Goal: Navigation & Orientation: Find specific page/section

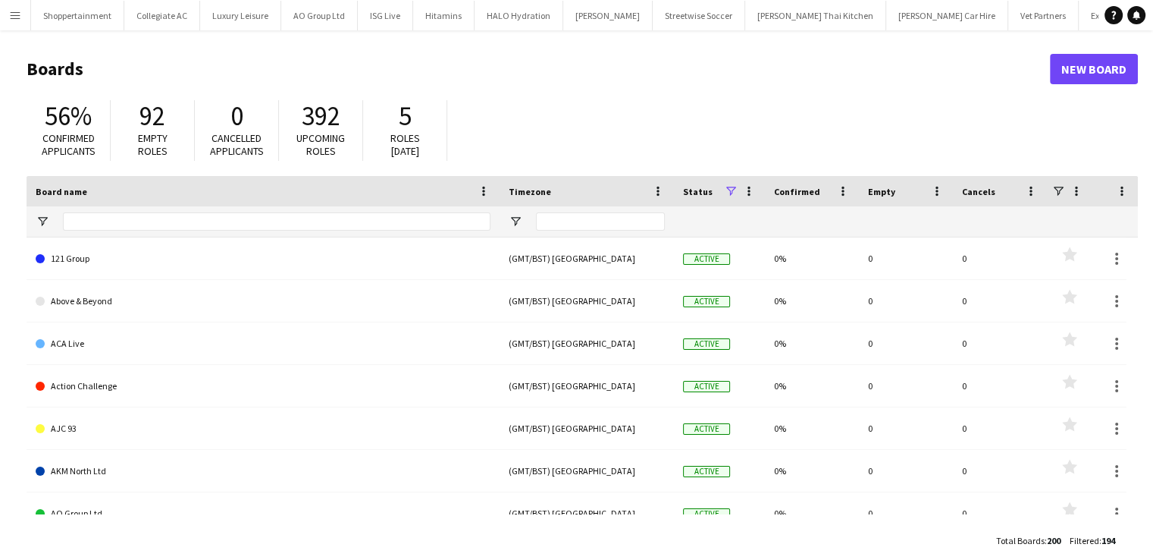
click at [12, 16] on app-icon "Menu" at bounding box center [15, 15] width 12 height 12
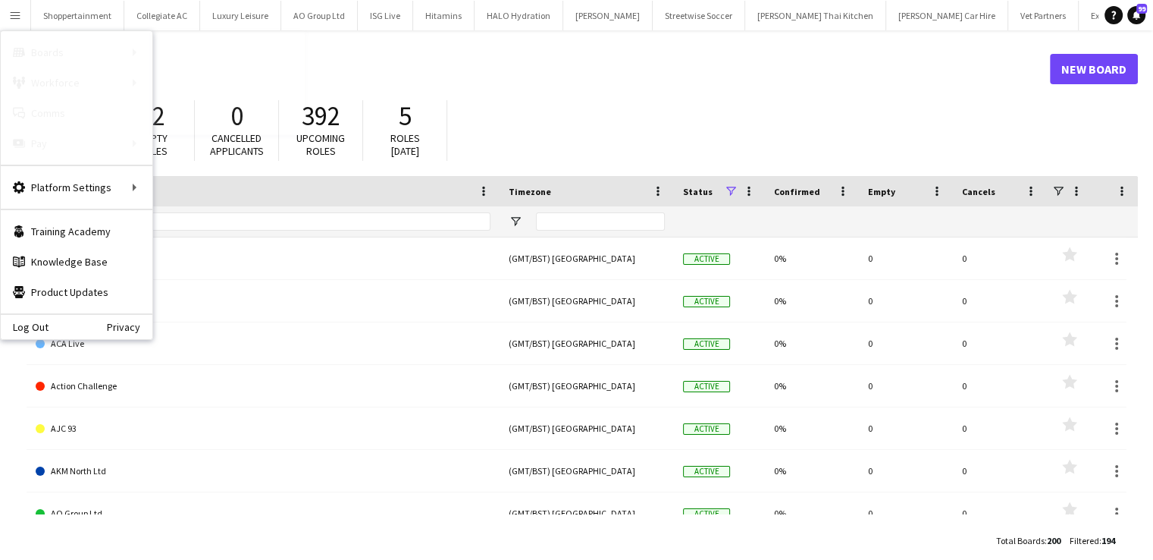
click at [179, 74] on link "All jobs" at bounding box center [229, 82] width 152 height 30
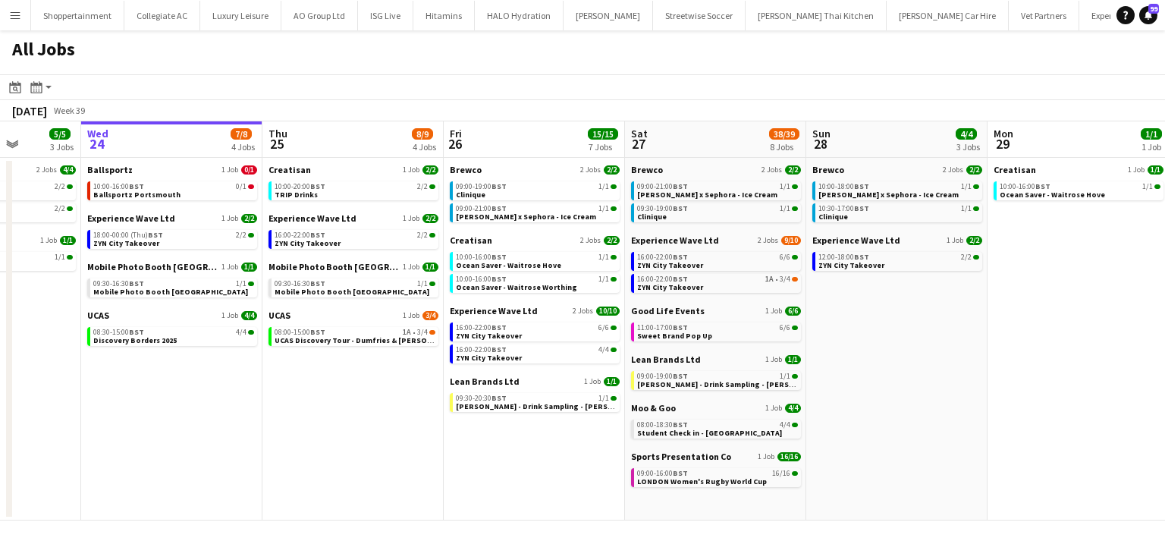
scroll to position [0, 466]
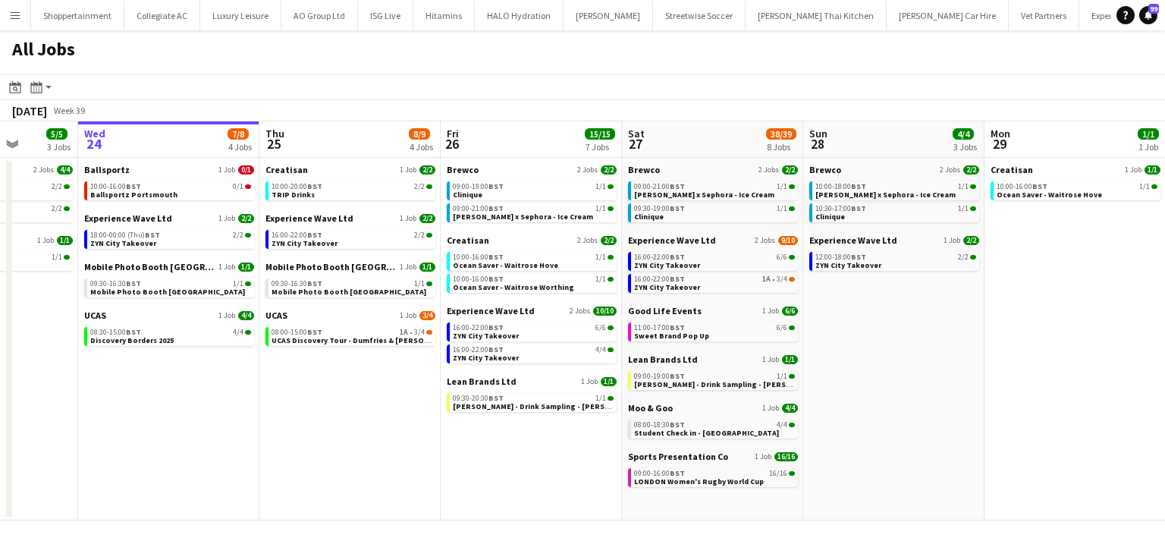
drag, startPoint x: 469, startPoint y: 401, endPoint x: 366, endPoint y: 408, distance: 103.3
click at [366, 408] on app-calendar-viewport "Sun 21 6/6 3 Jobs Mon 22 4/4 1 Job Tue 23 5/5 3 Jobs Wed 24 7/8 4 Jobs Thu 25 8…" at bounding box center [582, 320] width 1165 height 399
click at [118, 328] on span "08:30-15:00 BST" at bounding box center [115, 332] width 51 height 8
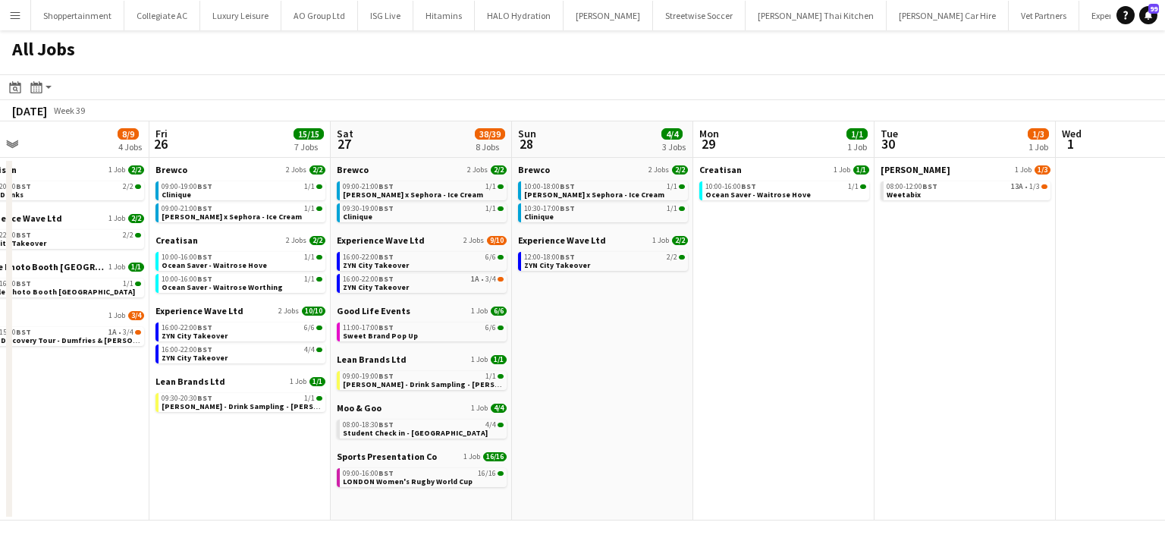
scroll to position [0, 399]
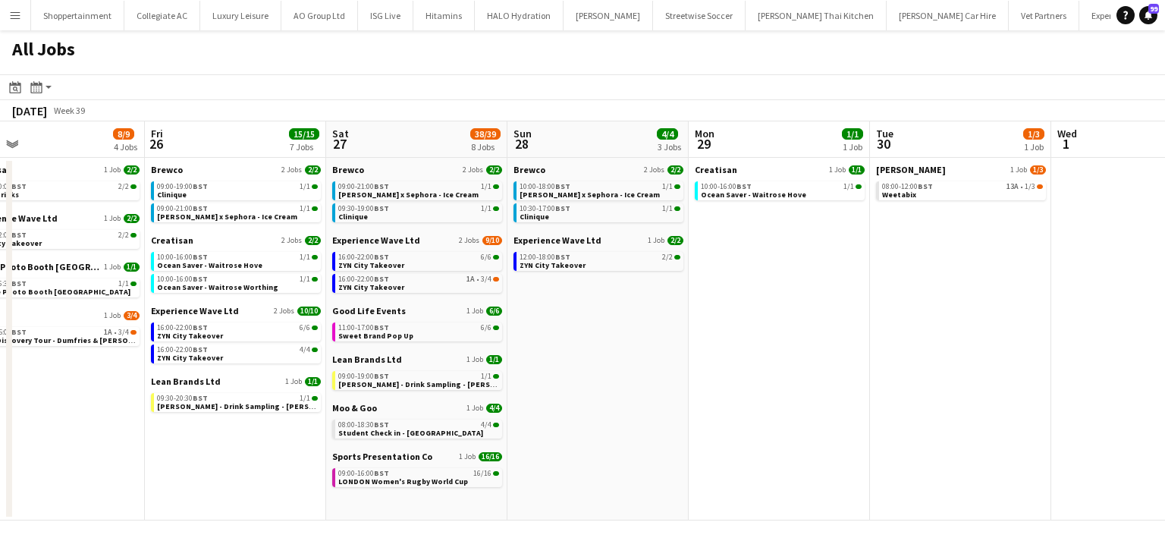
drag, startPoint x: 379, startPoint y: 453, endPoint x: 83, endPoint y: 404, distance: 299.8
click at [83, 404] on app-calendar-viewport "Tue 23 5/5 3 Jobs Wed 24 7/8 4 Jobs Thu 25 8/9 4 Jobs Fri 26 15/15 7 Jobs Sat 2…" at bounding box center [582, 320] width 1165 height 399
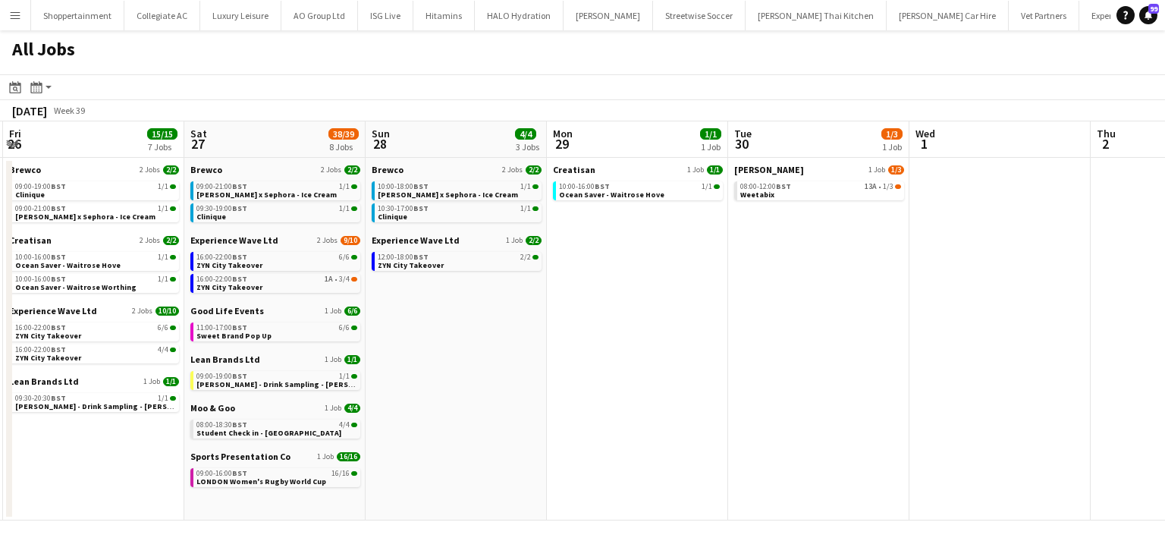
scroll to position [0, 546]
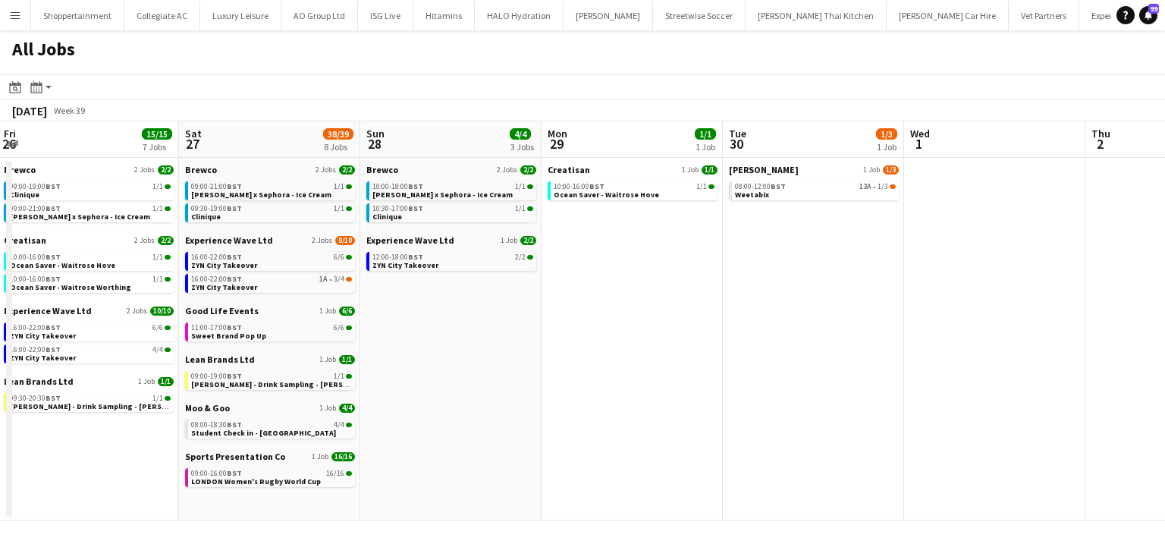
drag, startPoint x: 638, startPoint y: 378, endPoint x: 491, endPoint y: 337, distance: 152.7
click at [491, 337] on app-calendar-viewport "Tue 23 5/5 3 Jobs Wed 24 7/8 4 Jobs Thu 25 8/9 4 Jobs Fri 26 15/15 7 Jobs Sat 2…" at bounding box center [582, 320] width 1165 height 399
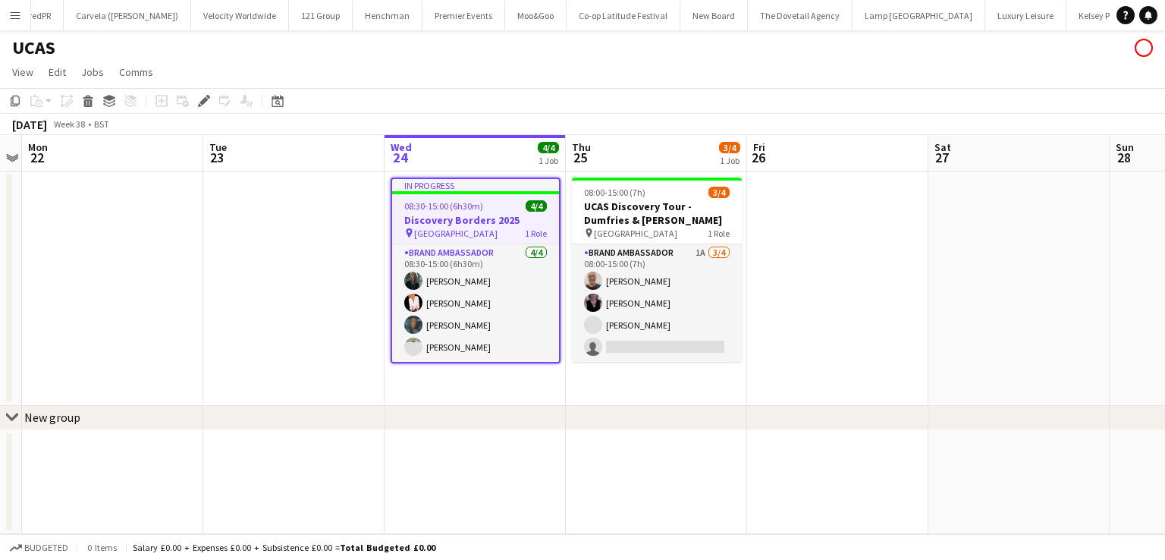
scroll to position [0, 2238]
